Goal: Information Seeking & Learning: Learn about a topic

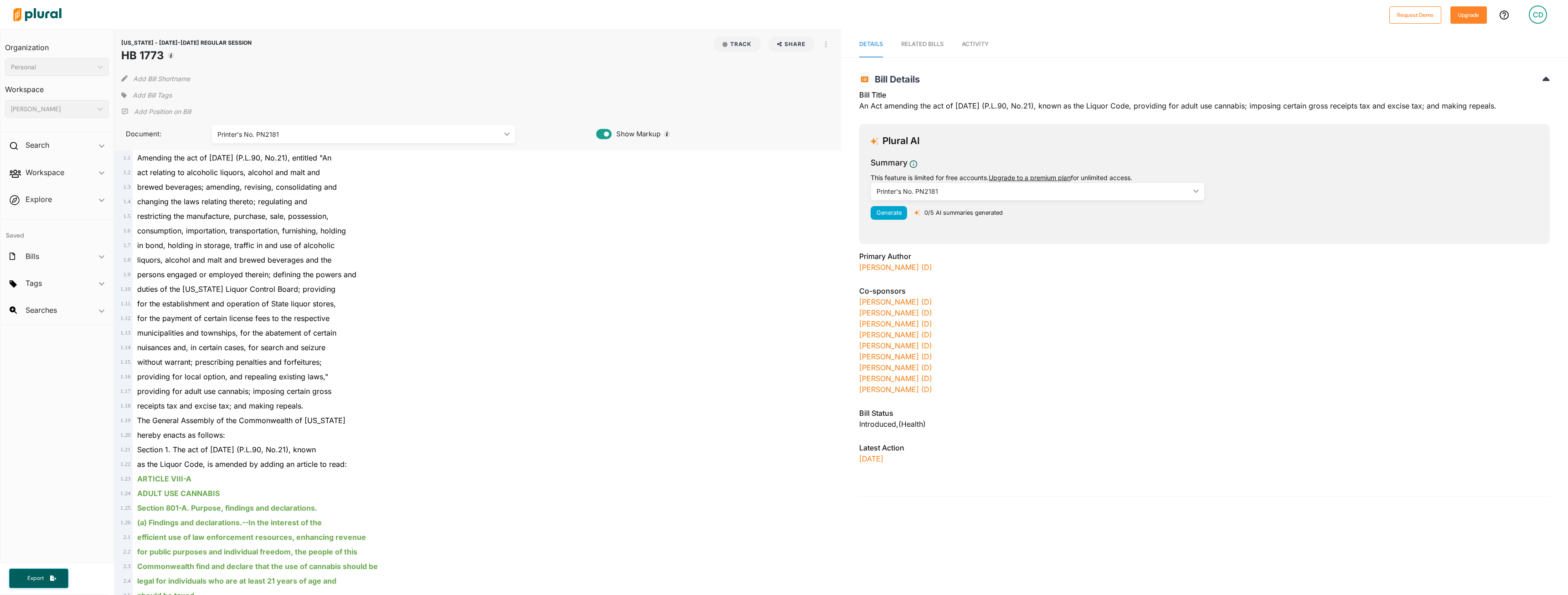
click at [917, 44] on div "RELATED BILLS" at bounding box center [922, 44] width 43 height 9
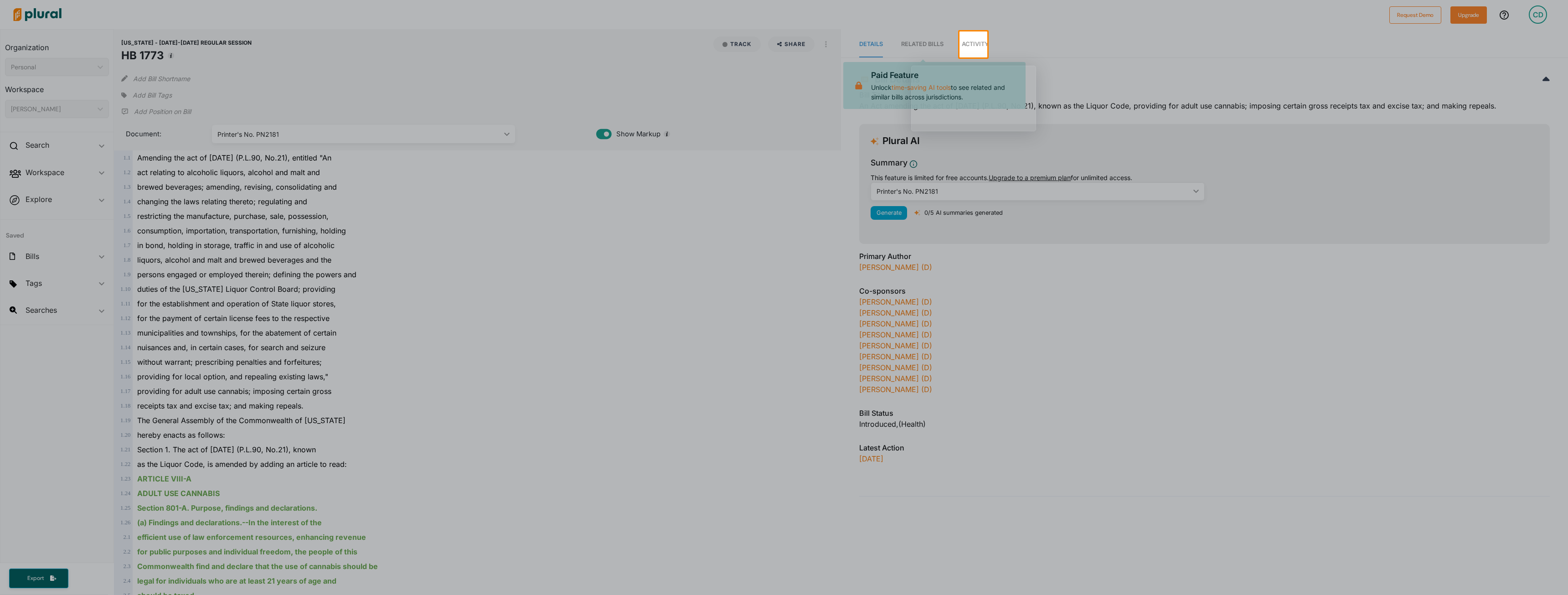
click at [1076, 33] on div at bounding box center [1278, 44] width 581 height 26
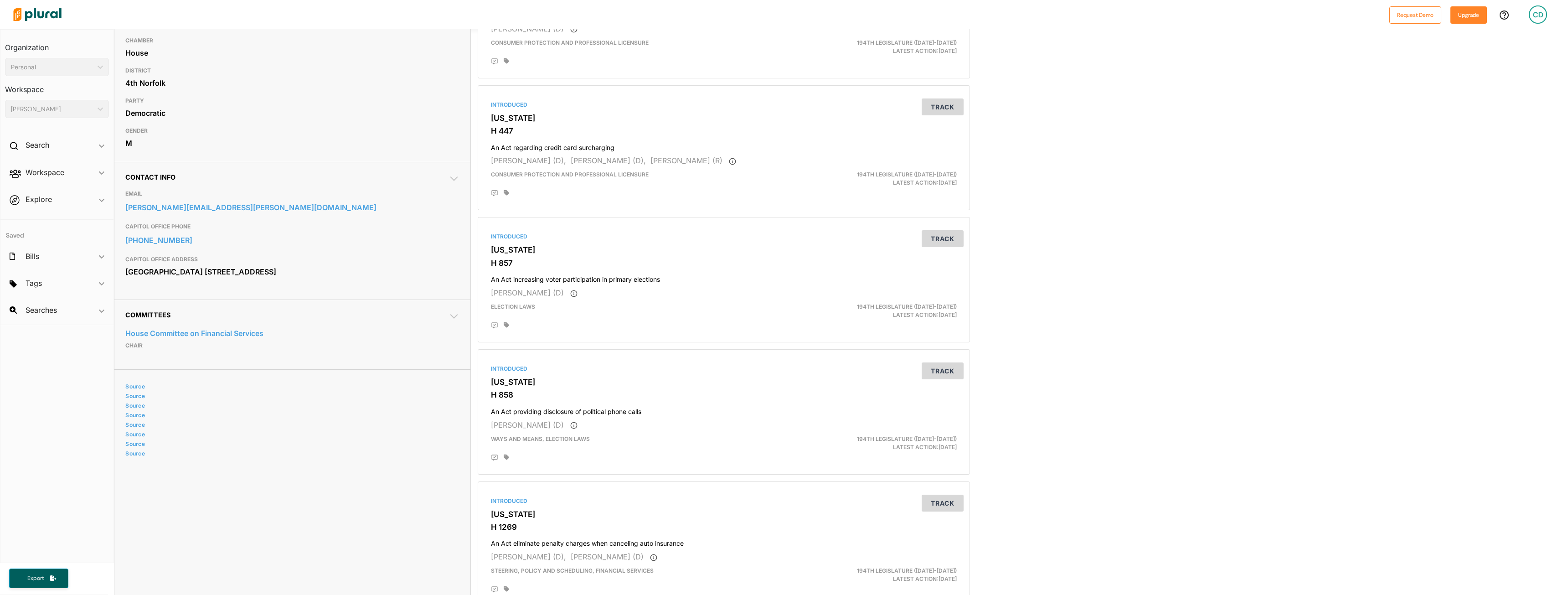
scroll to position [228, 0]
